Goal: Information Seeking & Learning: Learn about a topic

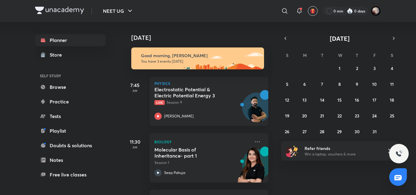
scroll to position [54, 0]
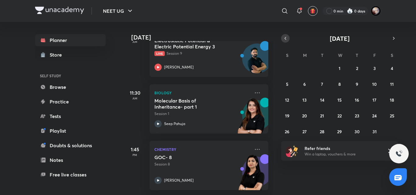
click at [287, 36] on icon "button" at bounding box center [285, 38] width 5 height 5
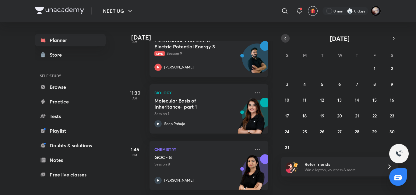
click at [287, 39] on icon "button" at bounding box center [285, 38] width 5 height 5
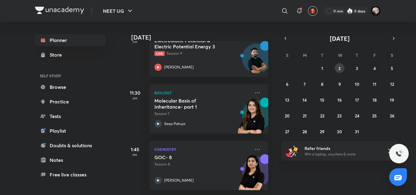
click at [341, 67] on button "2" at bounding box center [340, 68] width 10 height 10
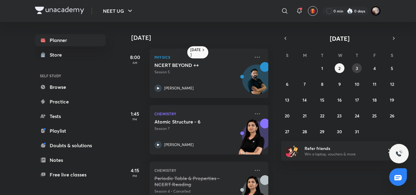
click at [357, 67] on abbr "3" at bounding box center [357, 69] width 2 height 6
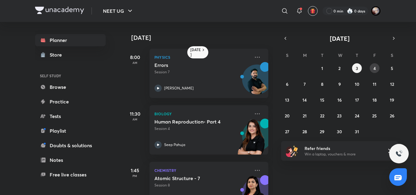
click at [377, 69] on button "4" at bounding box center [375, 68] width 10 height 10
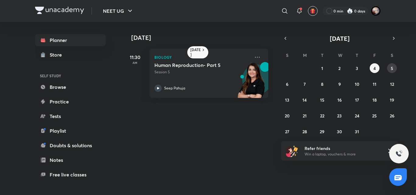
click at [393, 70] on abbr "5" at bounding box center [392, 69] width 2 height 6
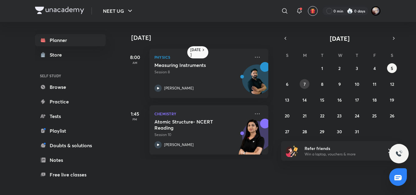
click at [302, 84] on button "7" at bounding box center [305, 84] width 10 height 10
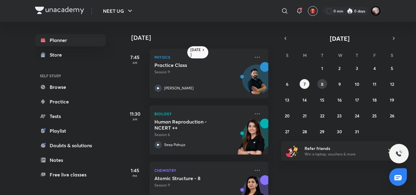
click at [322, 84] on abbr "8" at bounding box center [322, 84] width 2 height 6
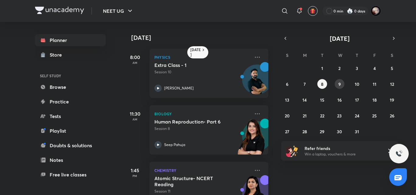
click at [336, 84] on button "9" at bounding box center [340, 84] width 10 height 10
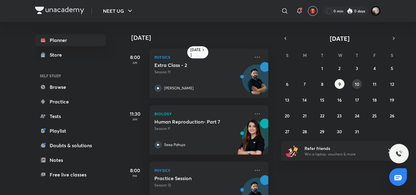
click at [354, 80] on button "10" at bounding box center [357, 84] width 10 height 10
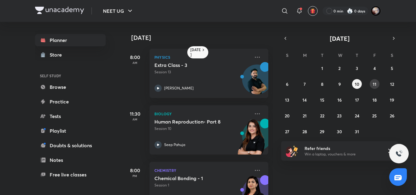
click at [375, 85] on abbr "11" at bounding box center [375, 84] width 4 height 6
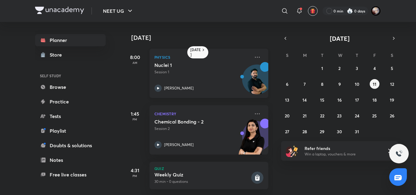
click at [160, 88] on icon at bounding box center [158, 88] width 7 height 7
click at [158, 88] on icon at bounding box center [158, 88] width 2 height 2
click at [161, 90] on icon at bounding box center [158, 88] width 7 height 7
